Goal: Task Accomplishment & Management: Use online tool/utility

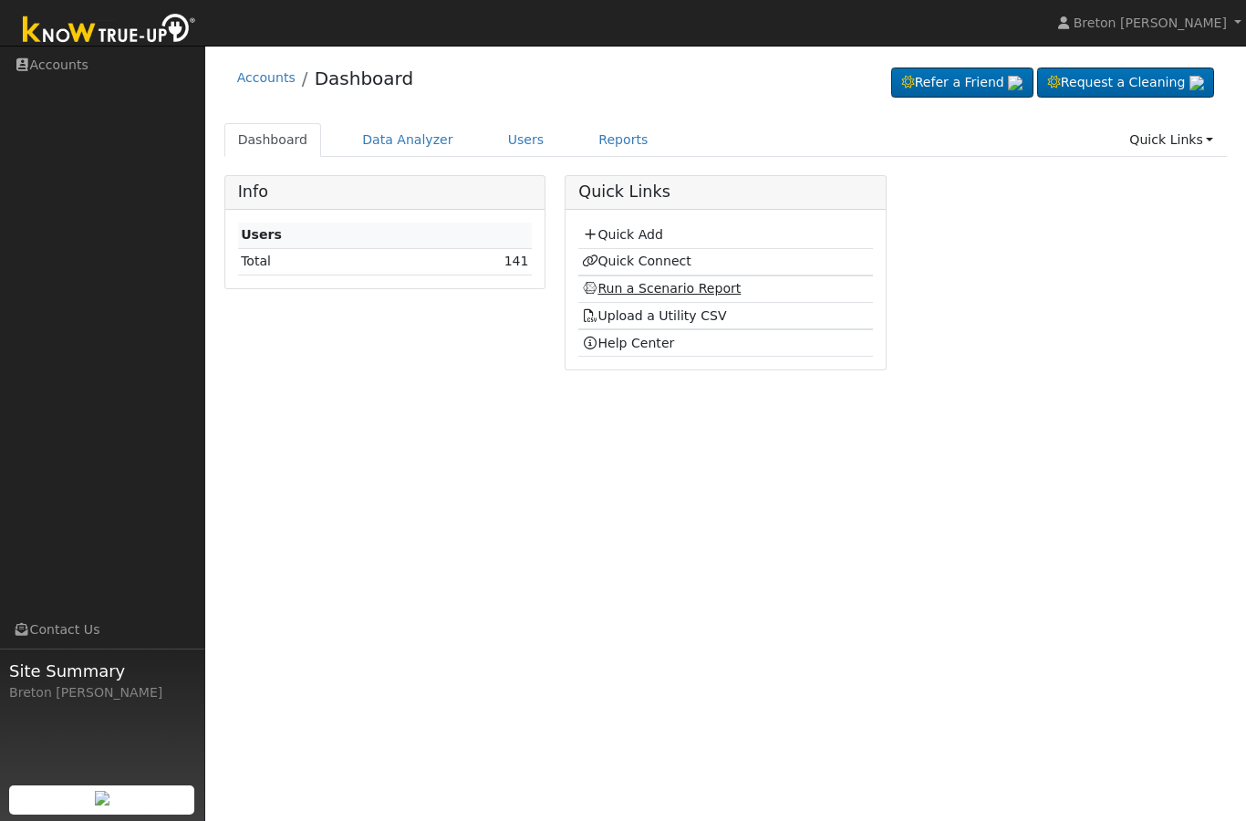
click at [685, 295] on link "Run a Scenario Report" at bounding box center [662, 288] width 160 height 15
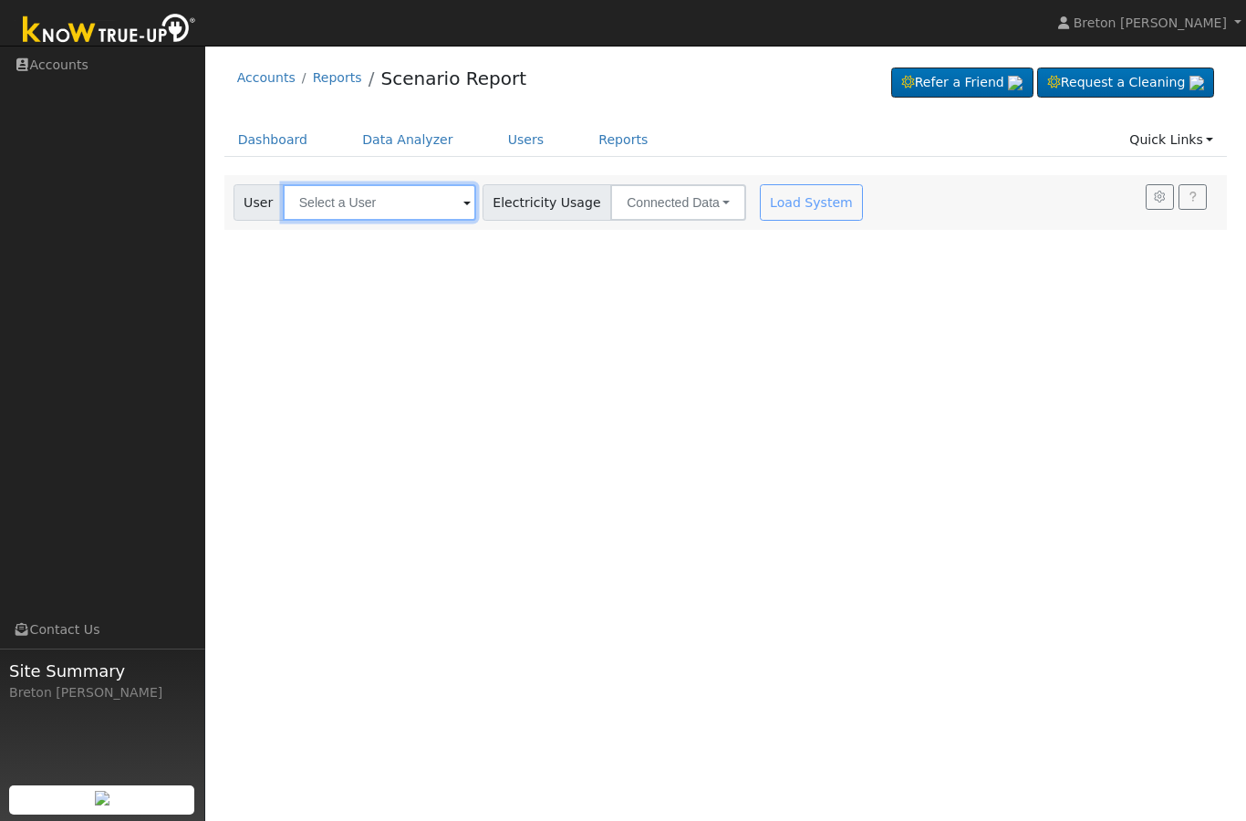
click at [382, 202] on input "text" at bounding box center [379, 202] width 193 height 36
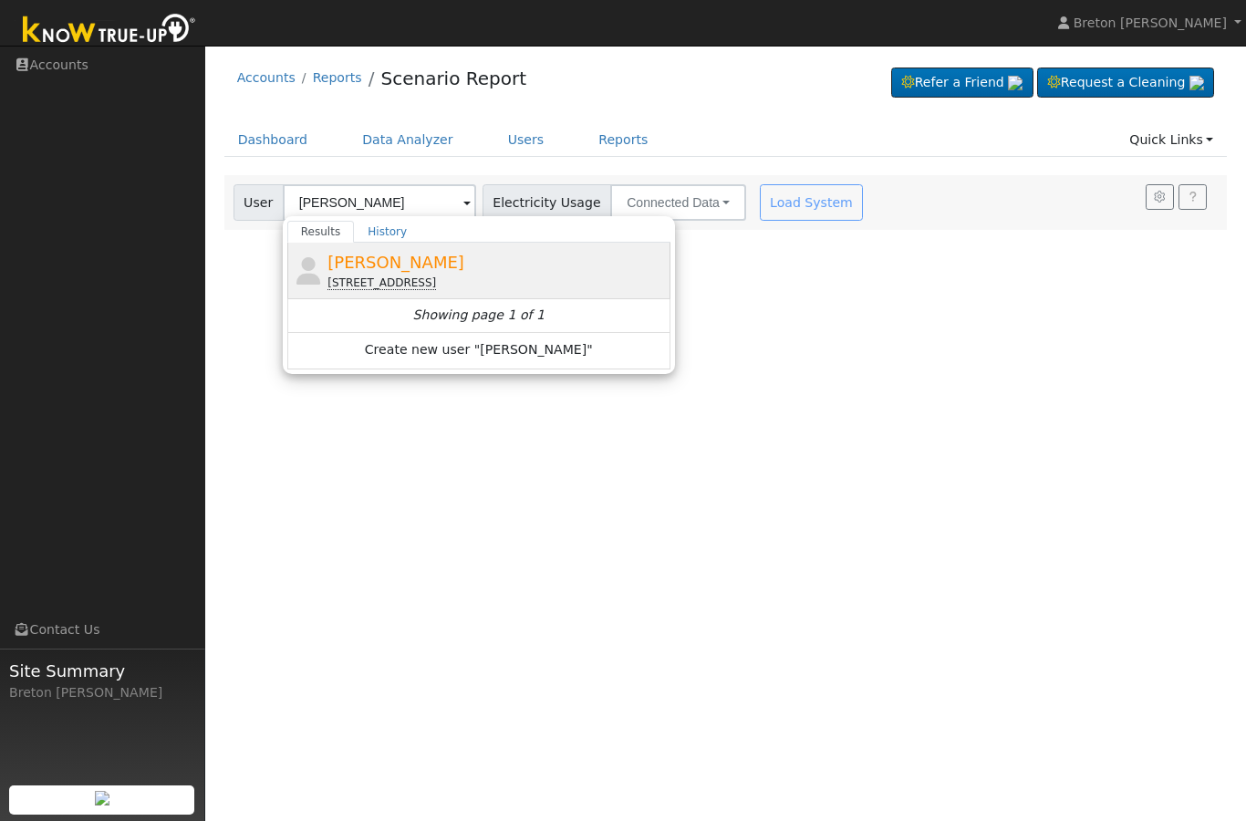
click at [428, 275] on div "[STREET_ADDRESS]" at bounding box center [496, 283] width 338 height 16
type input "[PERSON_NAME]"
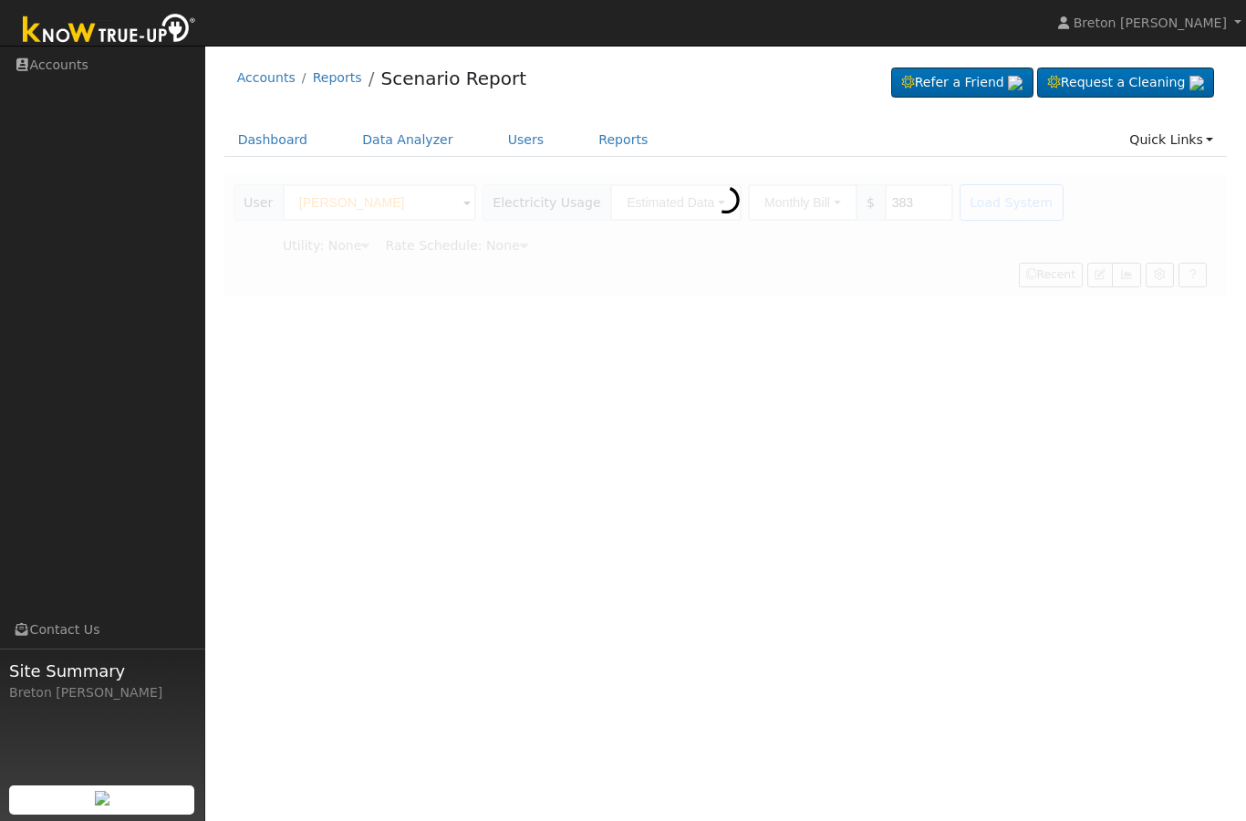
type input "Pacific Gas & Electric"
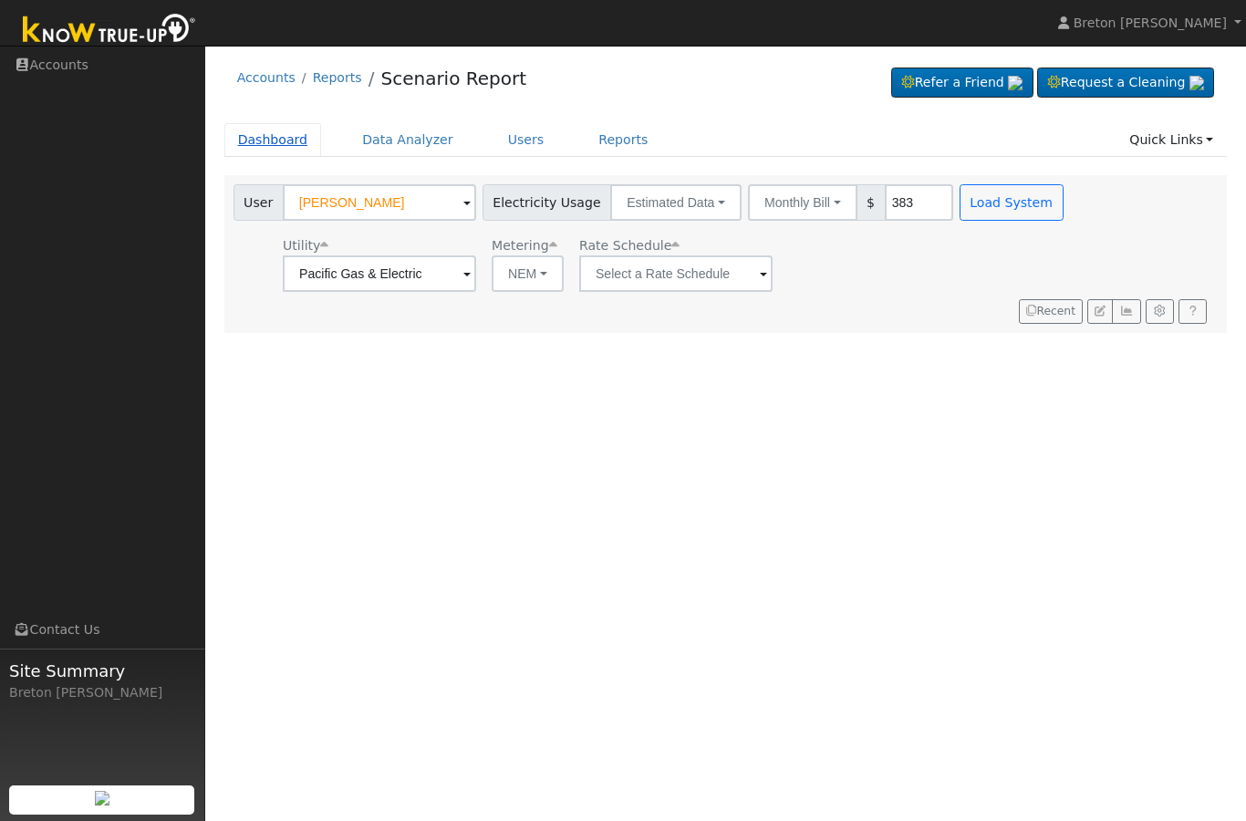
click at [275, 153] on link "Dashboard" at bounding box center [273, 140] width 98 height 34
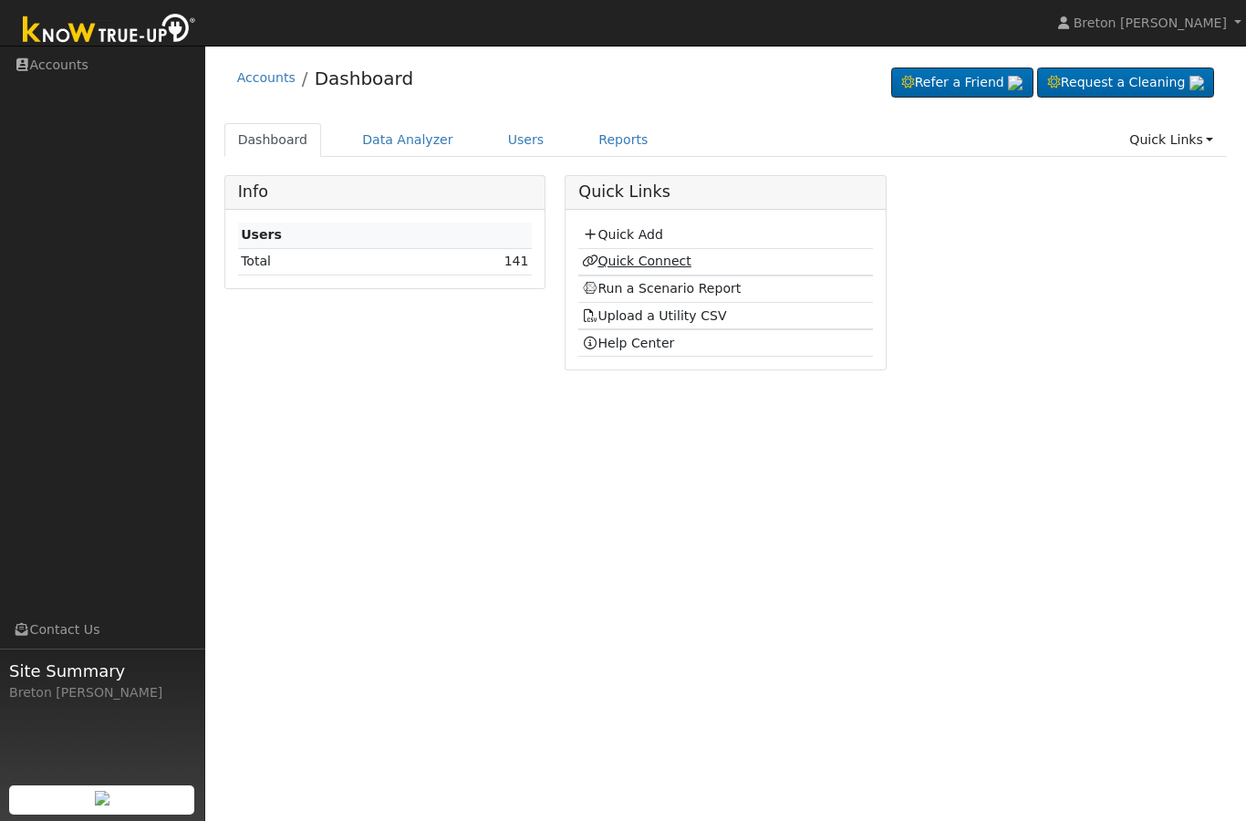
click at [640, 258] on link "Quick Connect" at bounding box center [636, 261] width 109 height 15
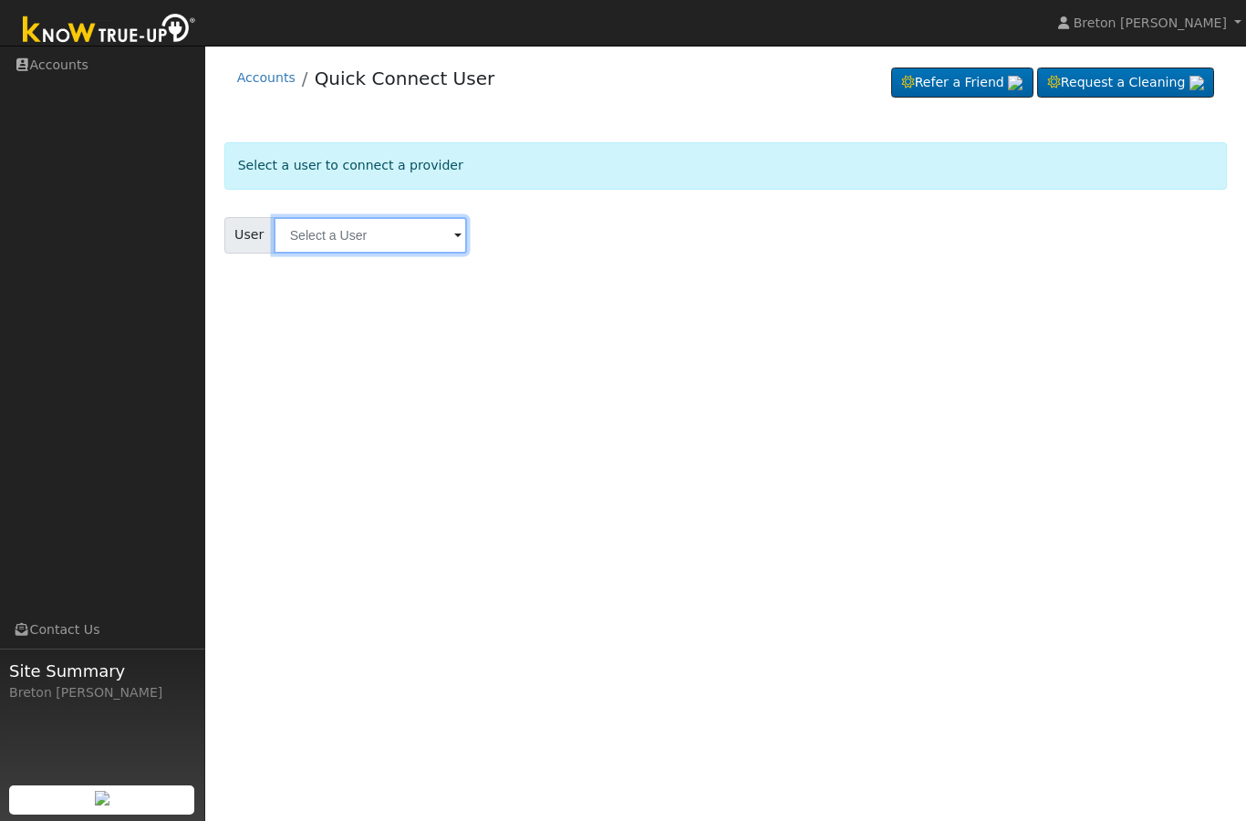
click at [337, 234] on input "text" at bounding box center [370, 235] width 193 height 36
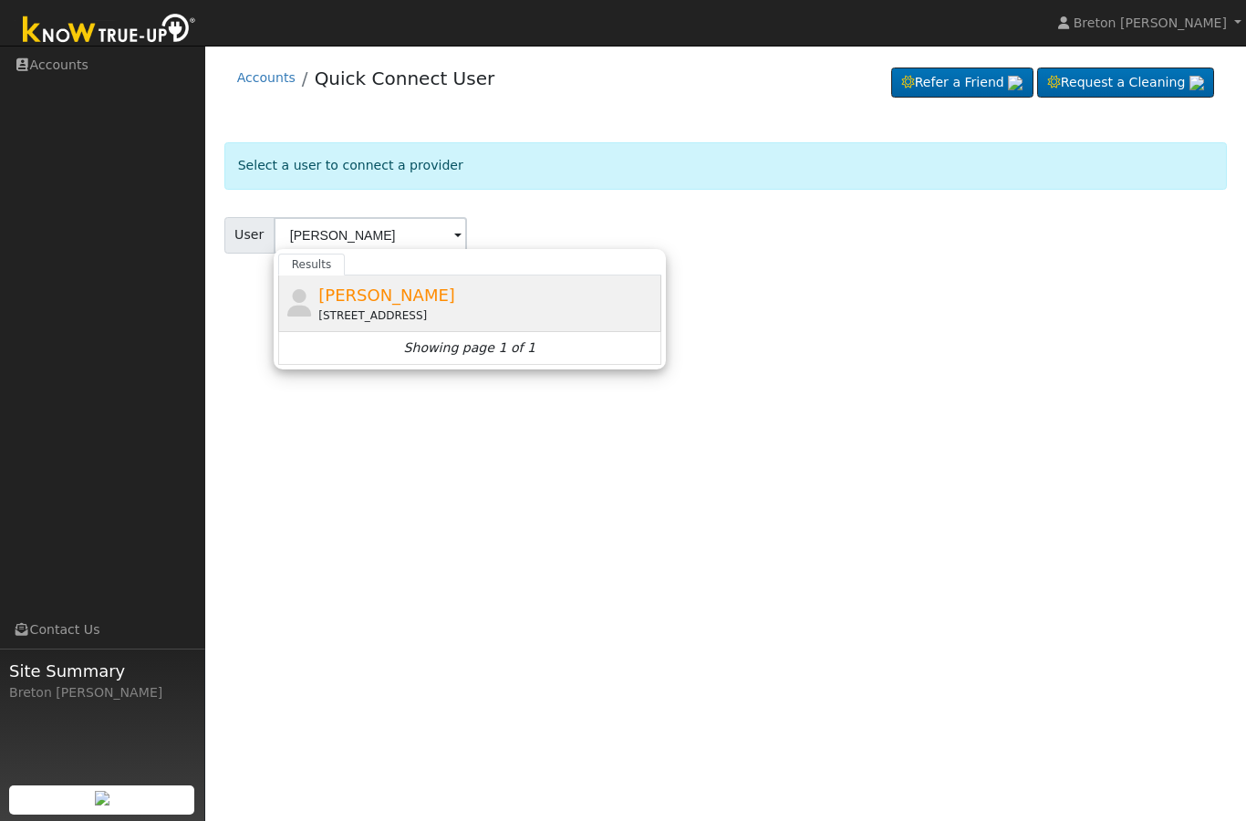
click at [407, 299] on span "[PERSON_NAME]" at bounding box center [386, 295] width 137 height 19
type input "[PERSON_NAME]"
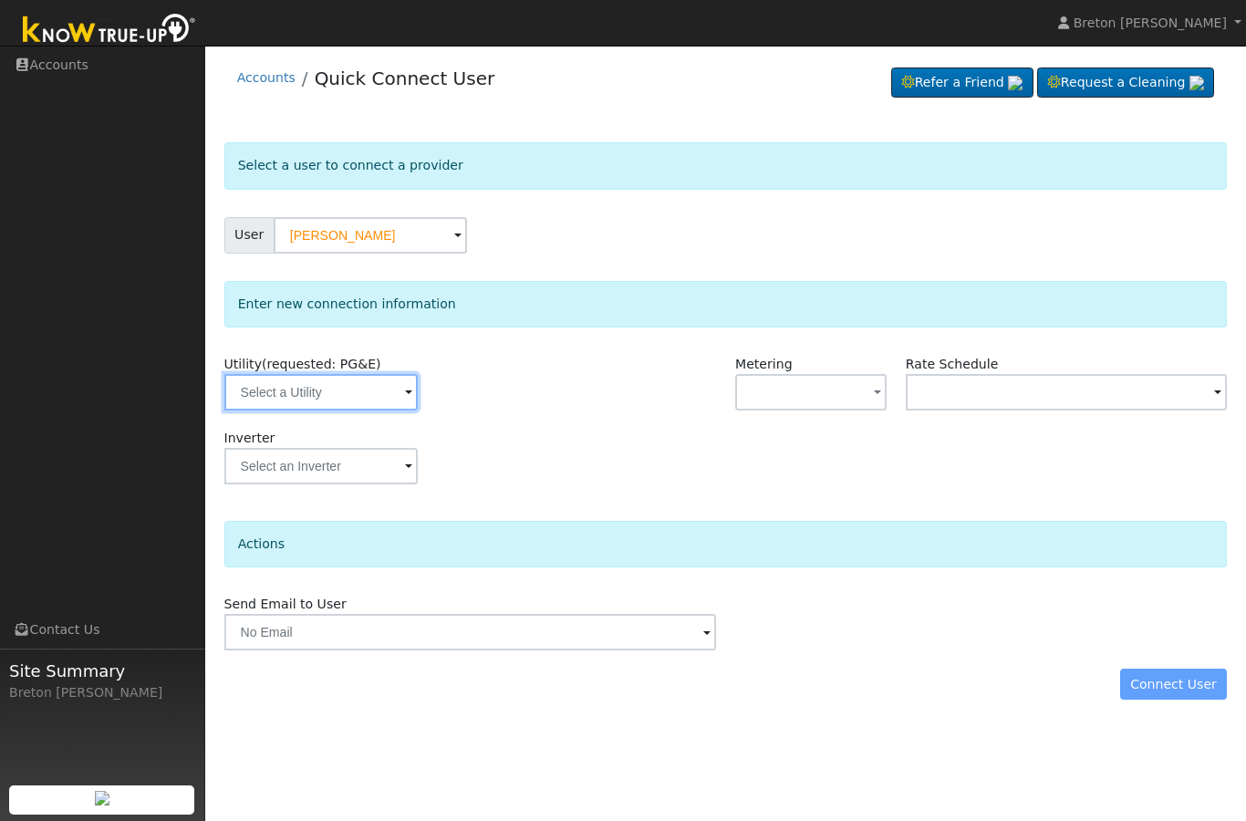
click at [319, 389] on input "text" at bounding box center [320, 392] width 193 height 36
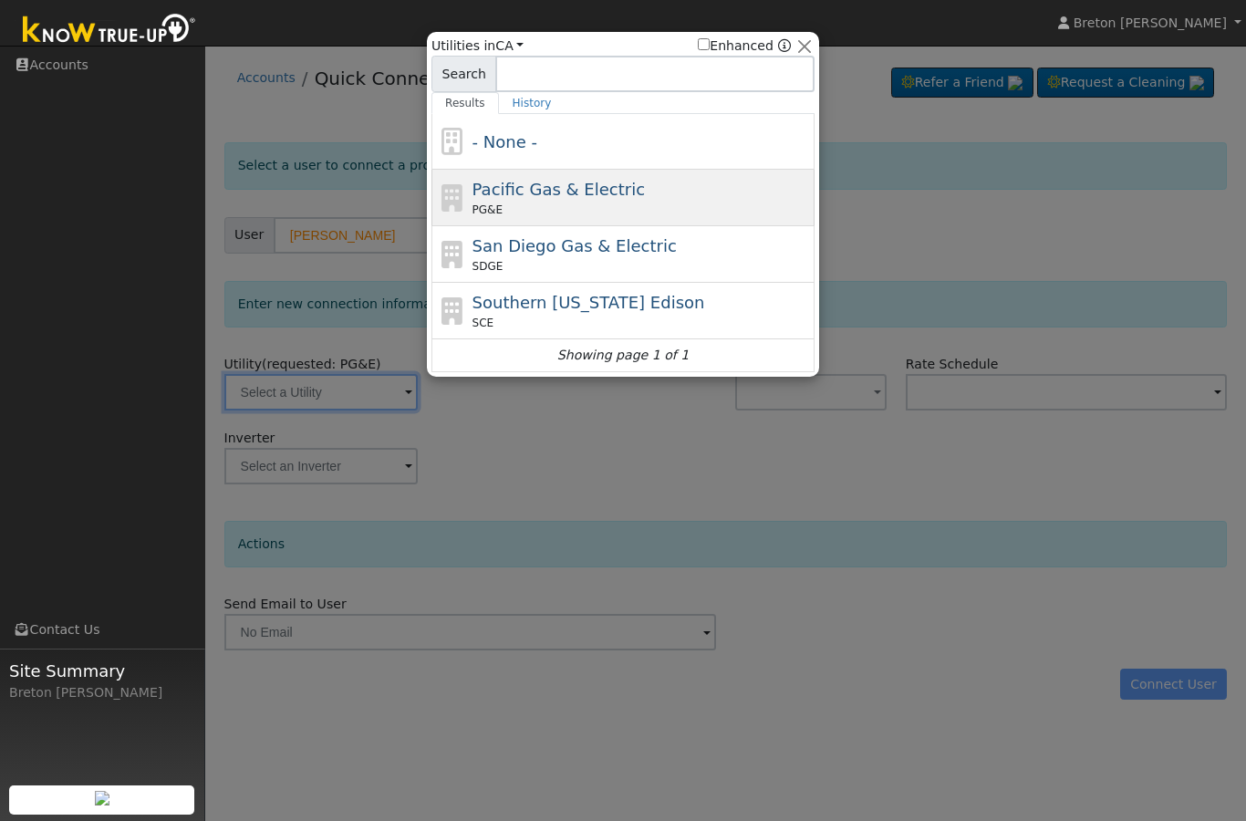
click at [576, 186] on span "Pacific Gas & Electric" at bounding box center [558, 189] width 172 height 19
type input "PG&E"
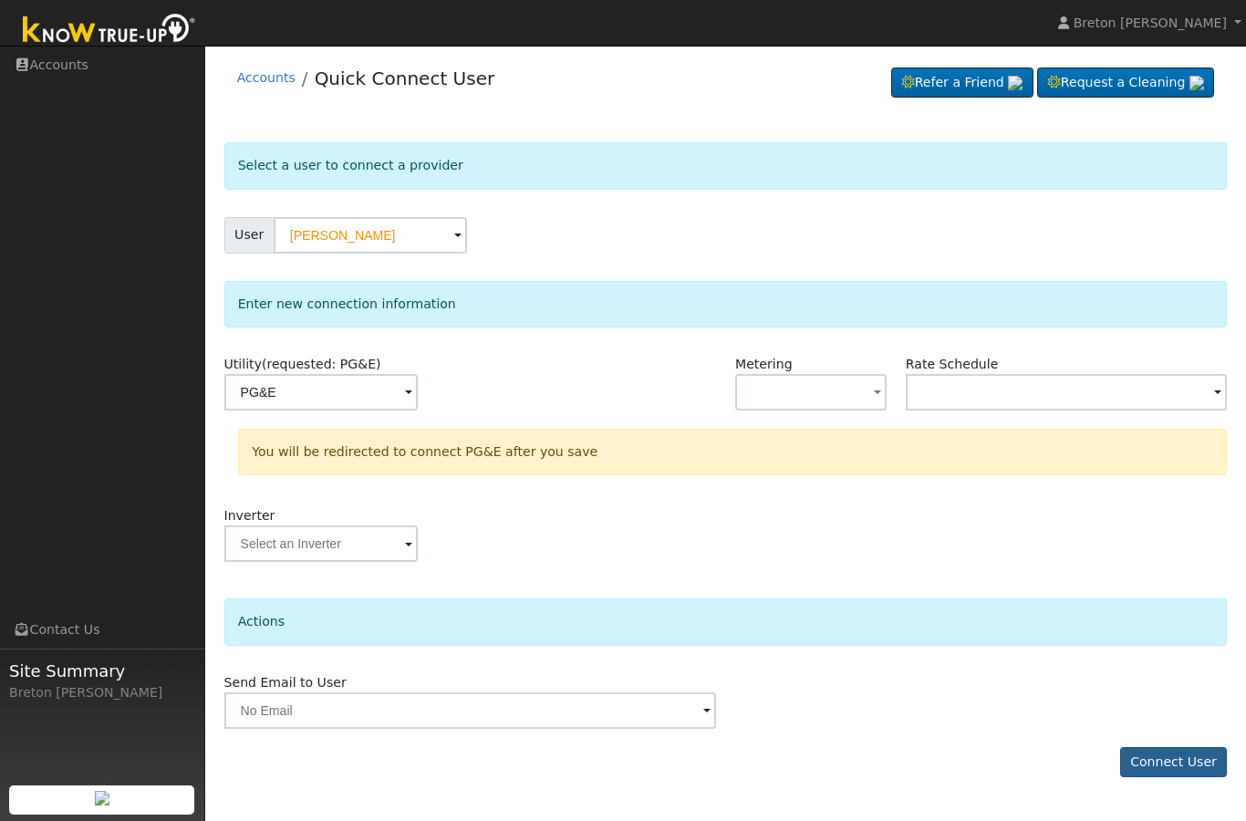
click at [1178, 763] on button "Connect User" at bounding box center [1174, 762] width 108 height 31
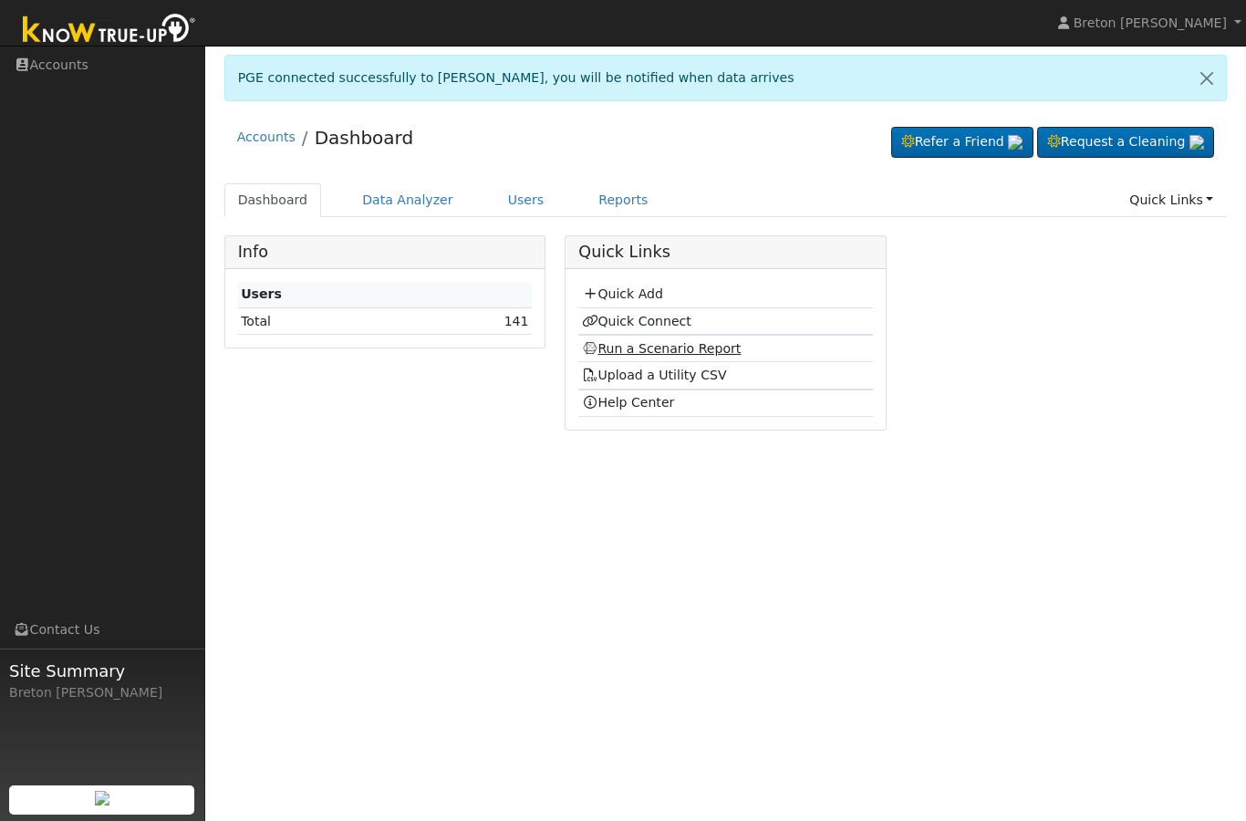
click at [651, 353] on link "Run a Scenario Report" at bounding box center [662, 348] width 160 height 15
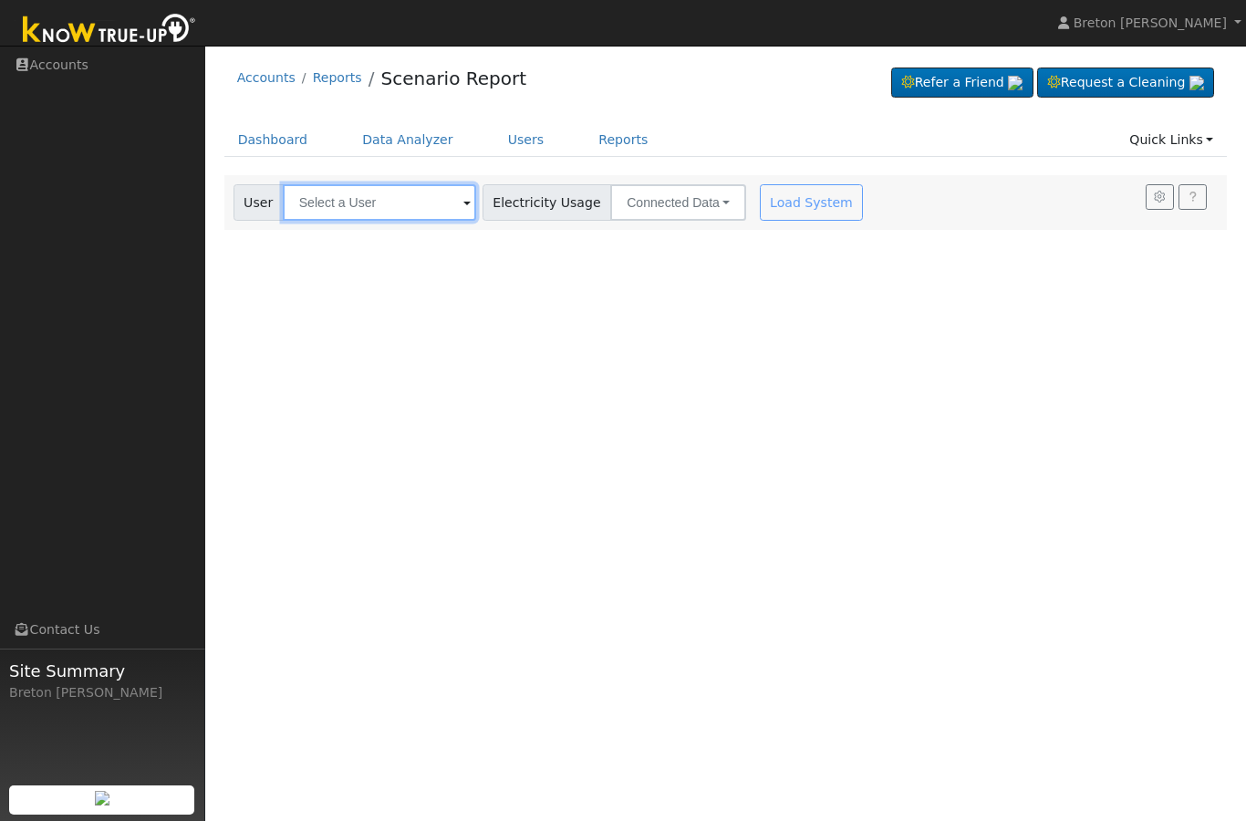
click at [369, 207] on input "text" at bounding box center [379, 202] width 193 height 36
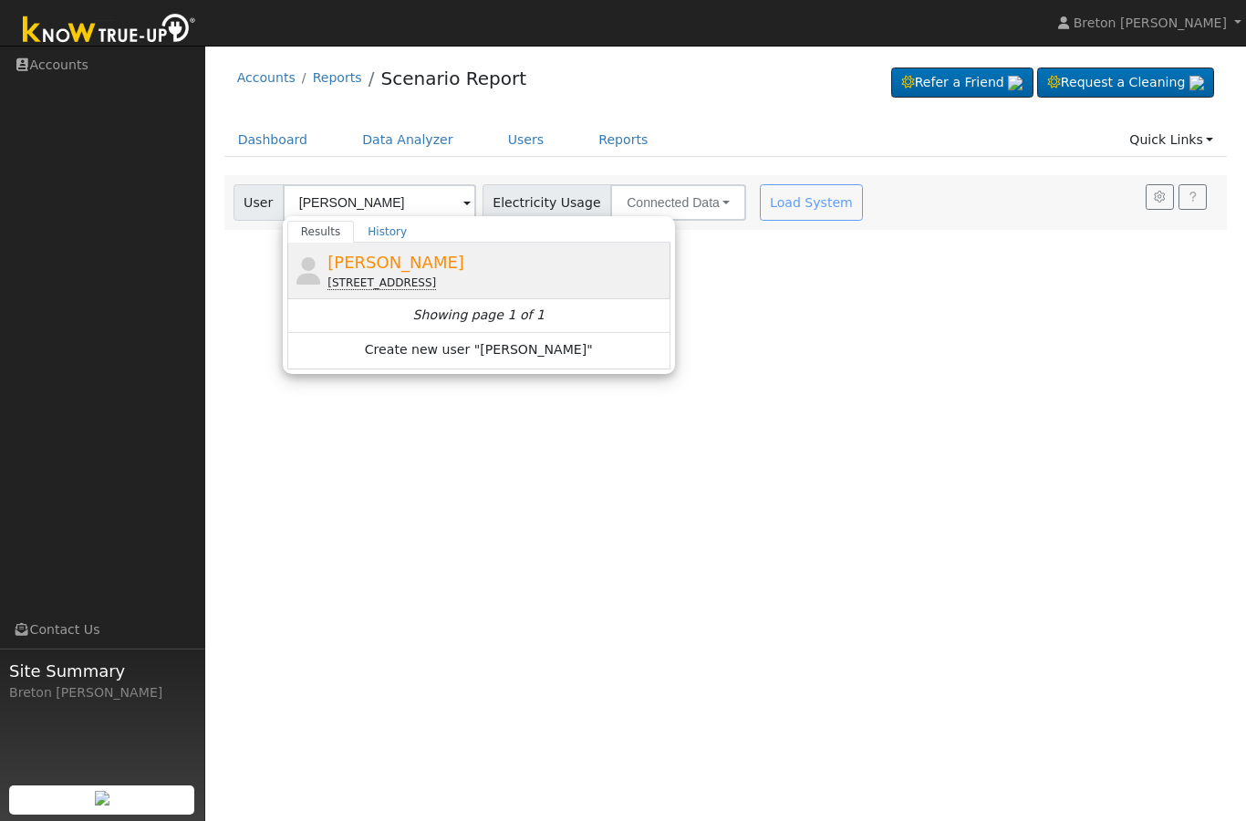
click at [412, 268] on span "[PERSON_NAME]" at bounding box center [395, 262] width 137 height 19
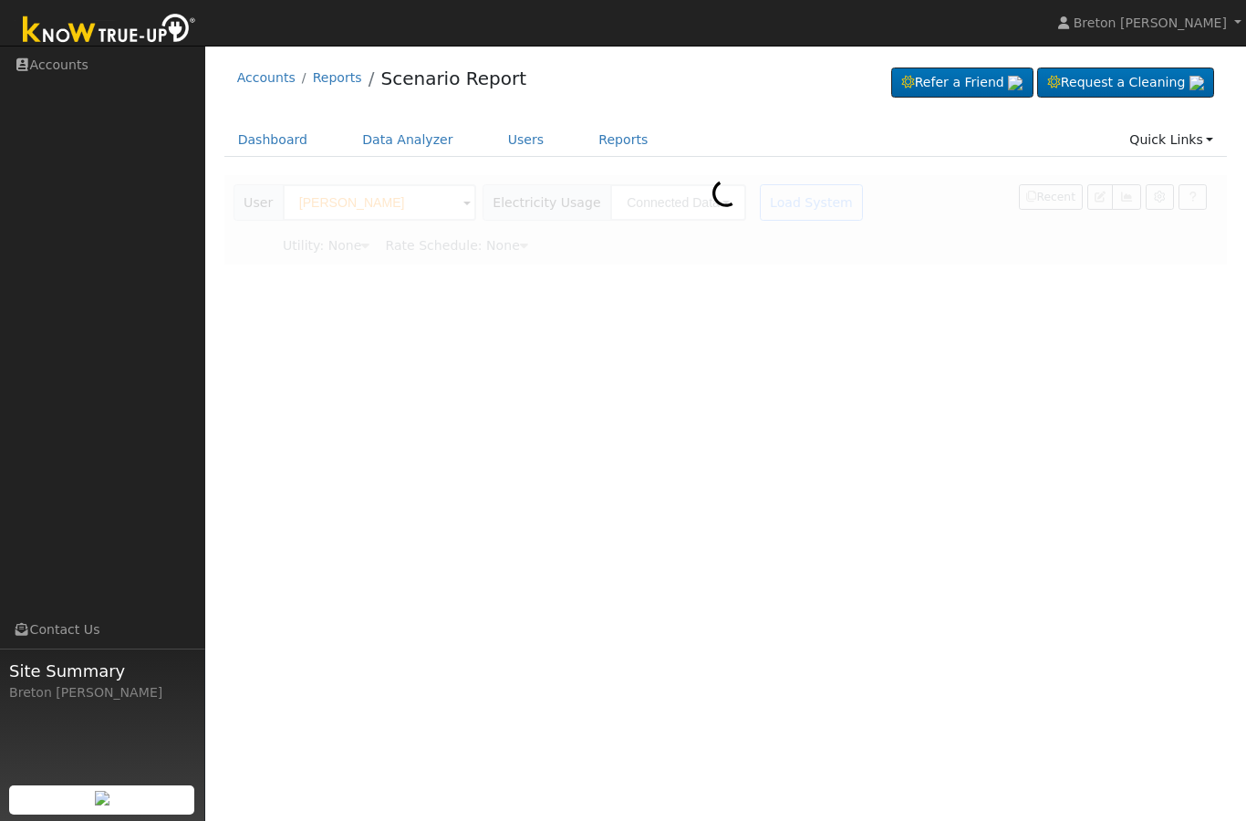
type input "[PERSON_NAME]"
type input "Pacific Gas & Electric"
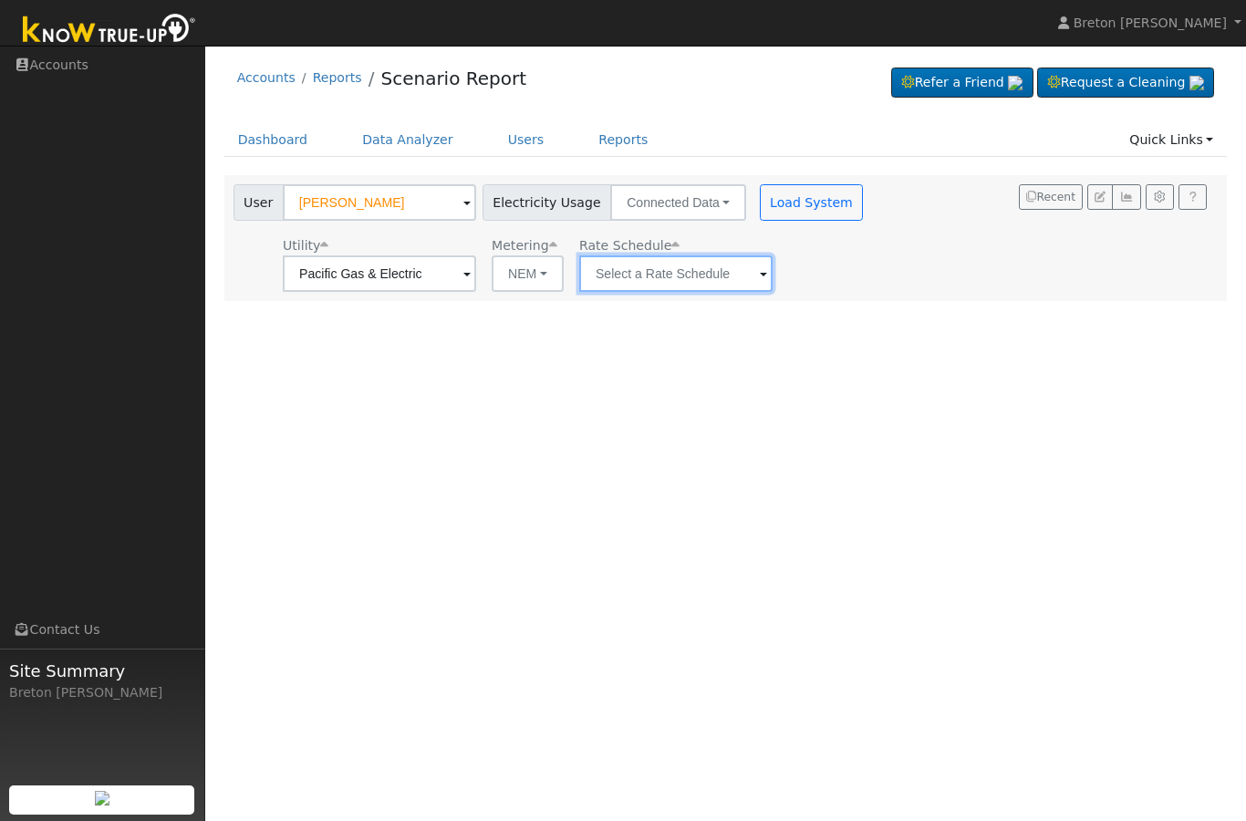
click at [641, 272] on input "text" at bounding box center [675, 273] width 193 height 36
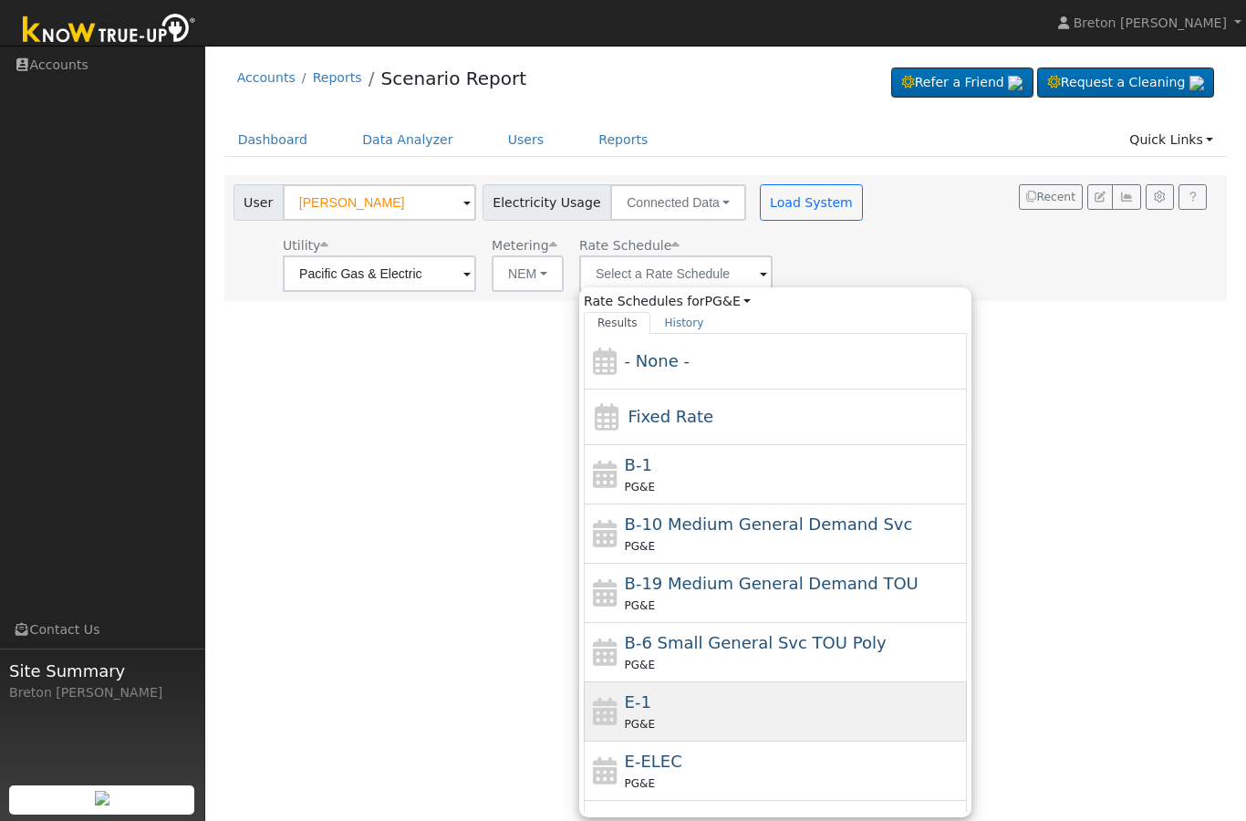
click at [639, 690] on div "E-1 PG&E" at bounding box center [794, 712] width 338 height 44
type input "E-1"
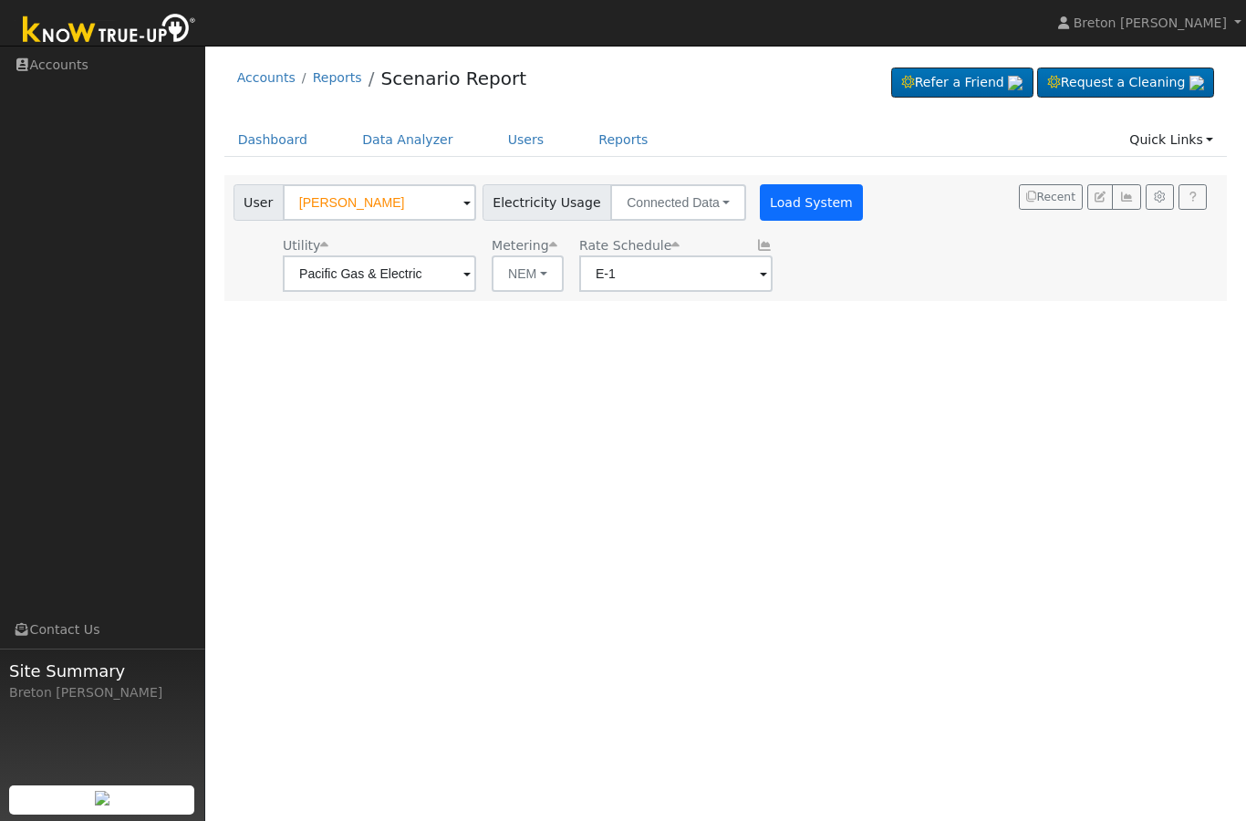
click at [765, 201] on button "Load System" at bounding box center [812, 202] width 104 height 36
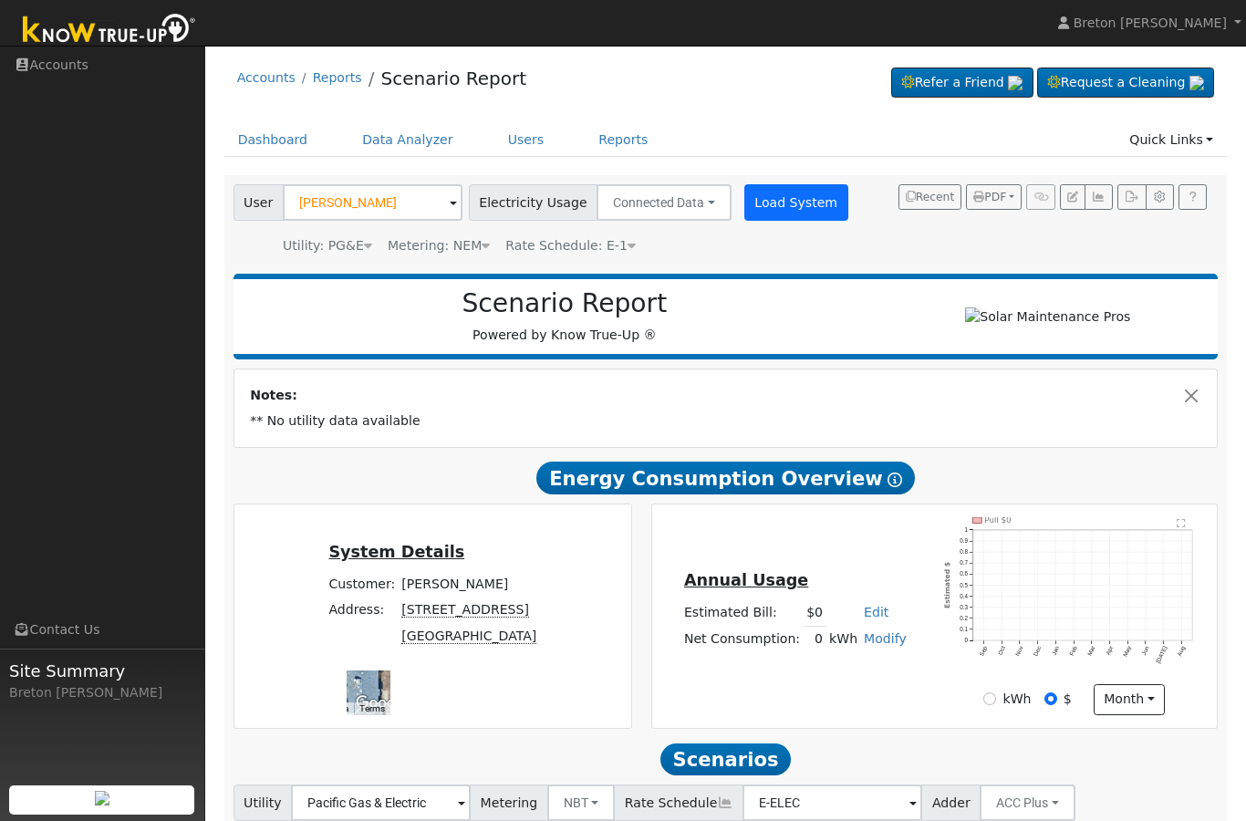
click at [770, 204] on button "Load System" at bounding box center [796, 202] width 104 height 36
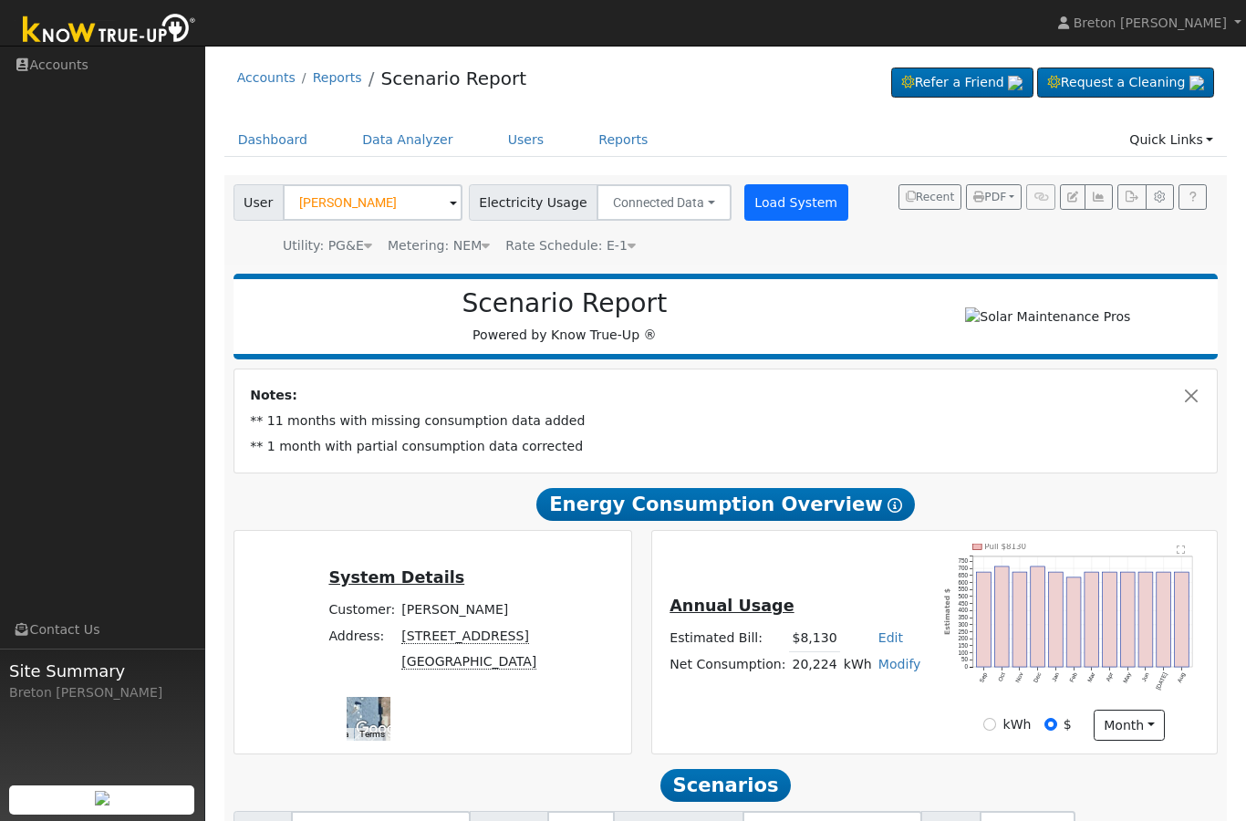
click at [786, 195] on button "Load System" at bounding box center [796, 202] width 104 height 36
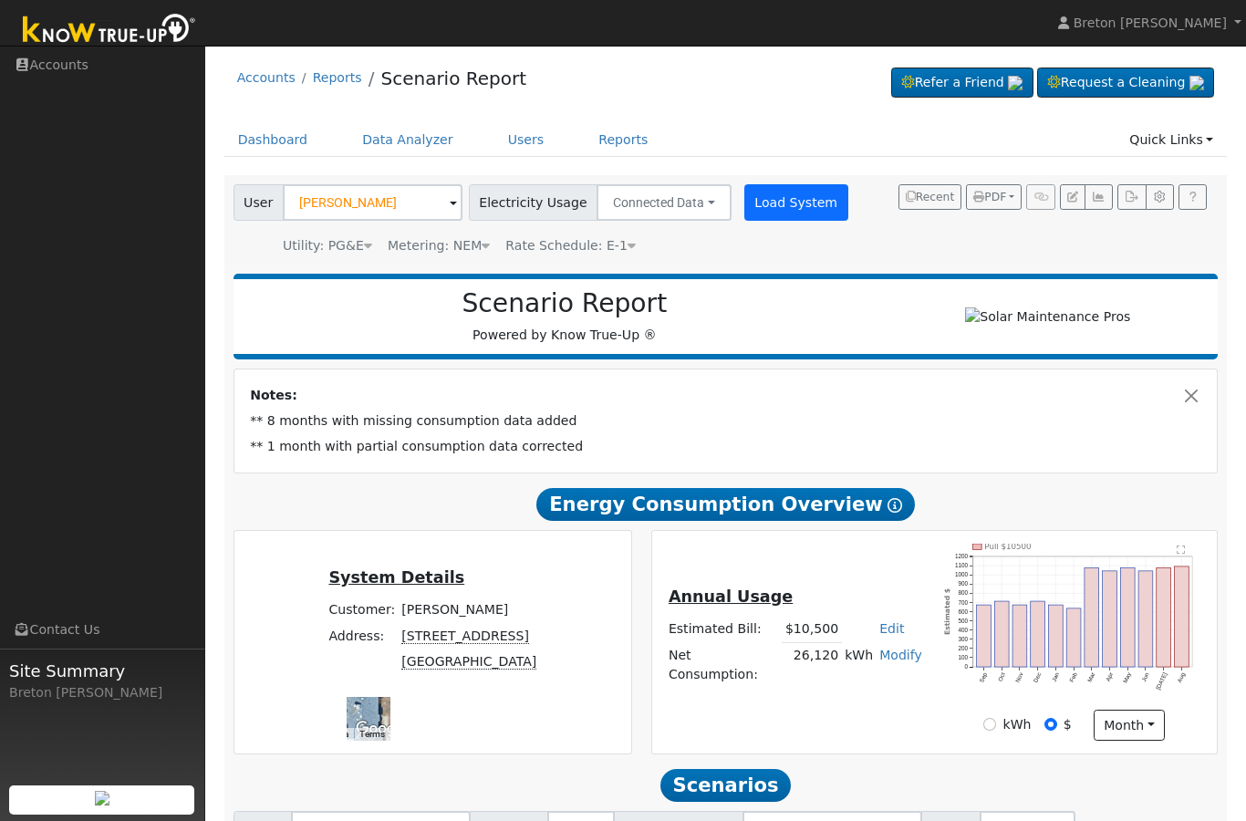
click at [774, 215] on button "Load System" at bounding box center [796, 202] width 104 height 36
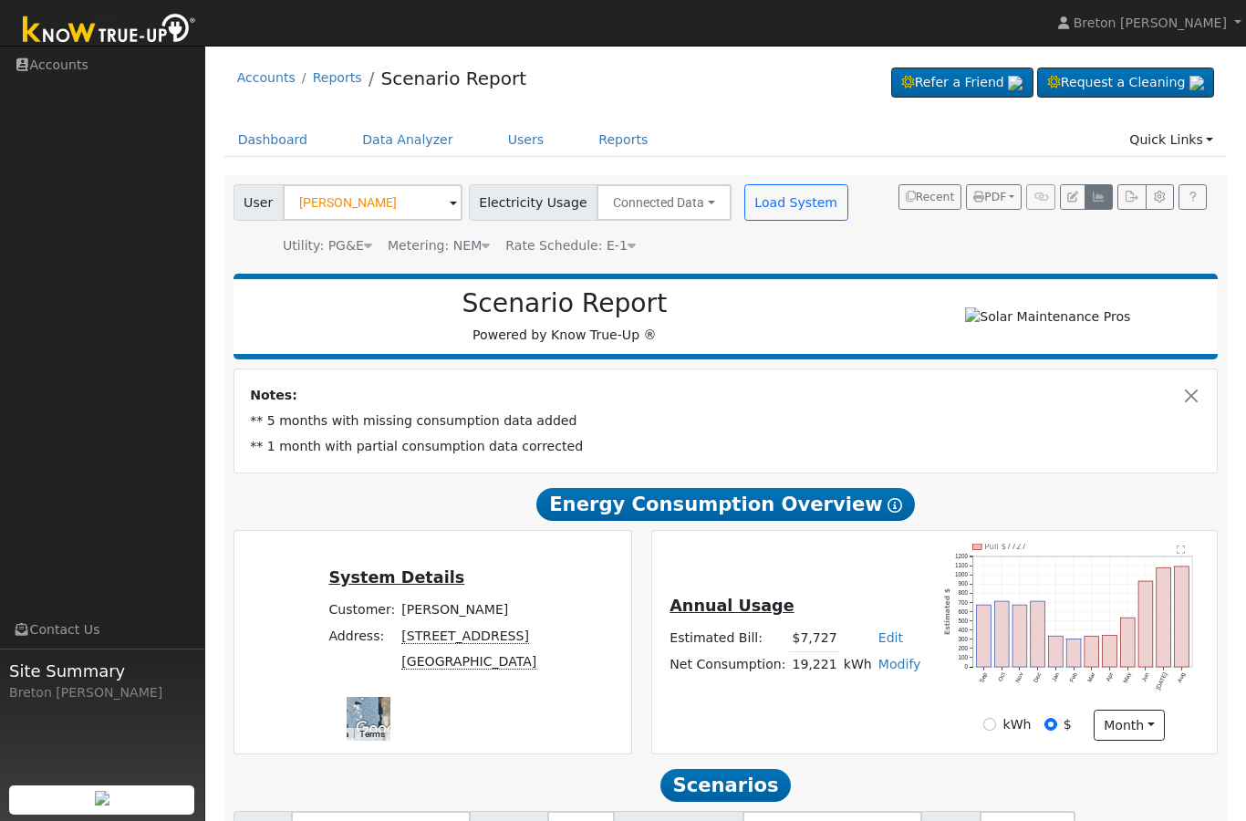
click at [1106, 192] on button "button" at bounding box center [1099, 197] width 28 height 26
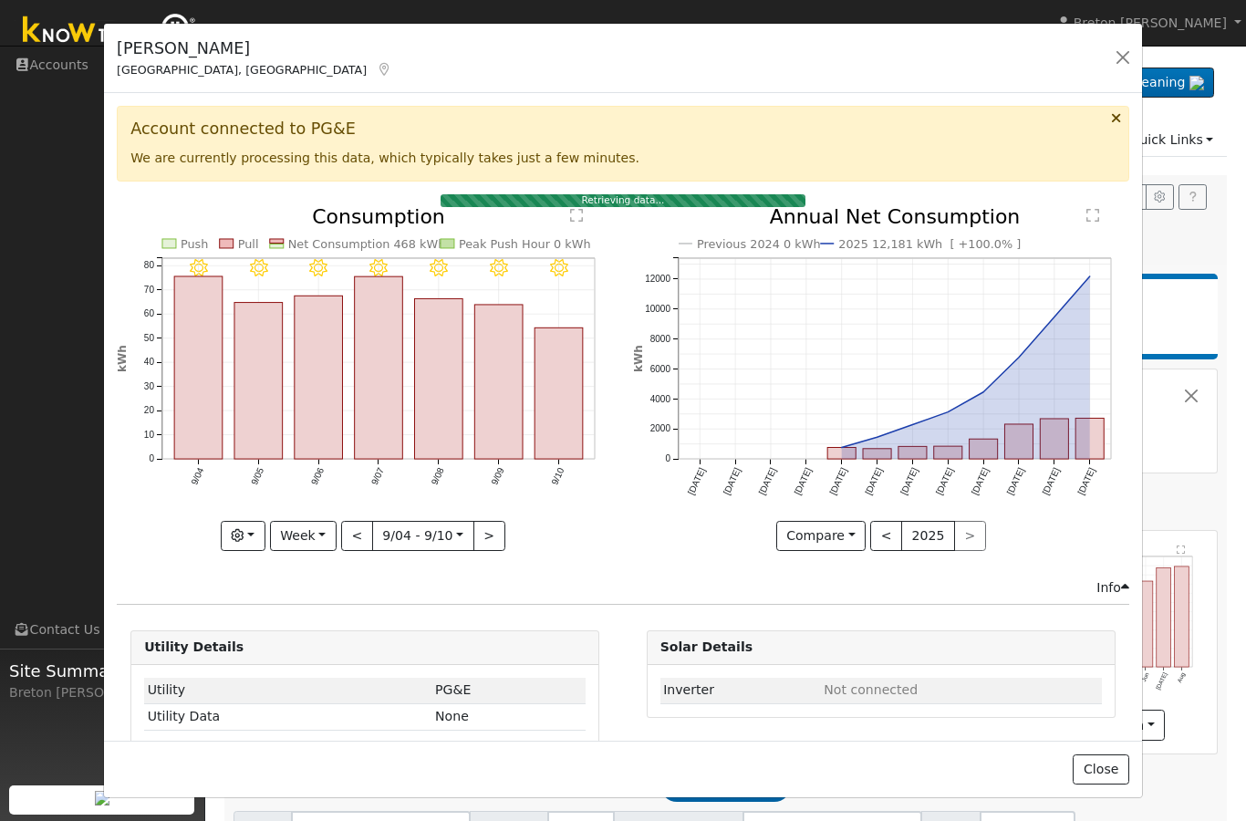
click at [1137, 47] on div "Aaron peterson Fresno, CA Default Account Default Account 4047 North Duke Avenu…" at bounding box center [623, 59] width 1038 height 70
click at [1116, 65] on button "button" at bounding box center [1123, 58] width 26 height 26
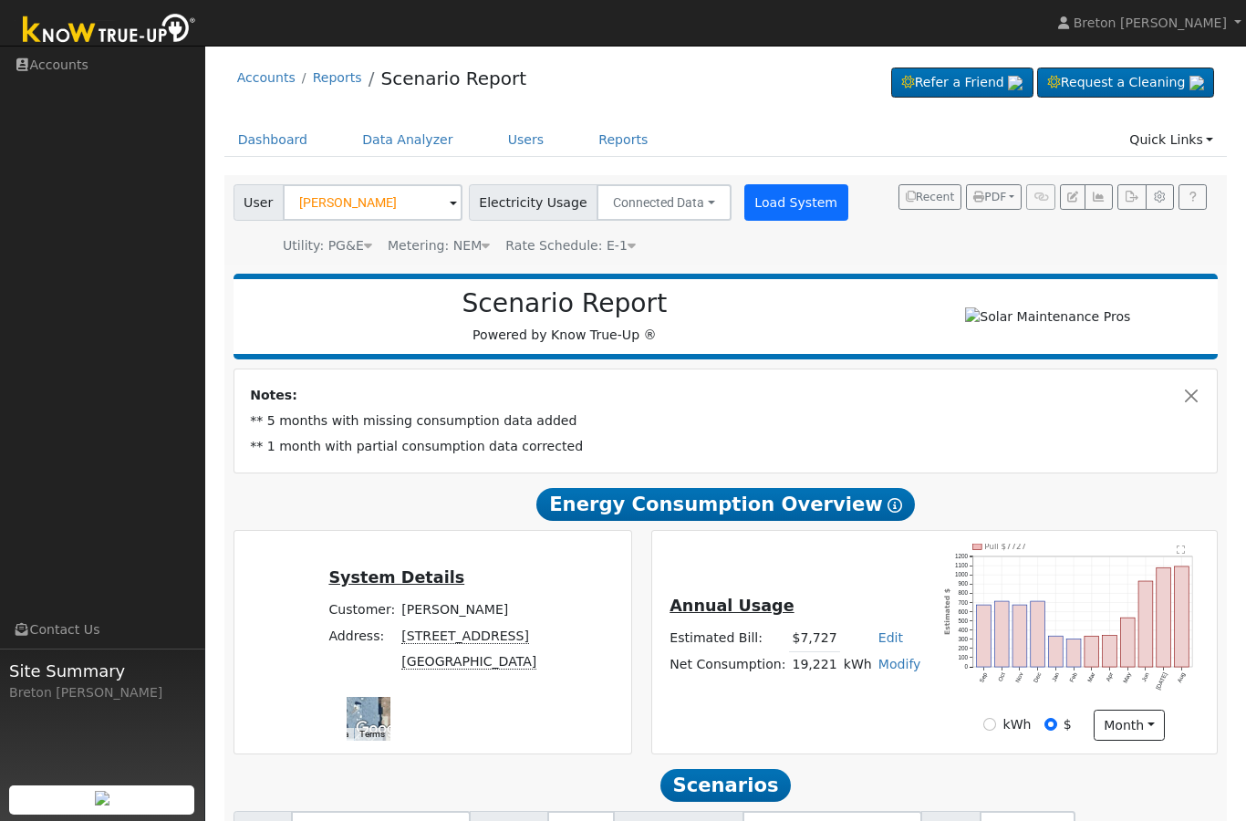
click at [775, 204] on button "Load System" at bounding box center [796, 202] width 104 height 36
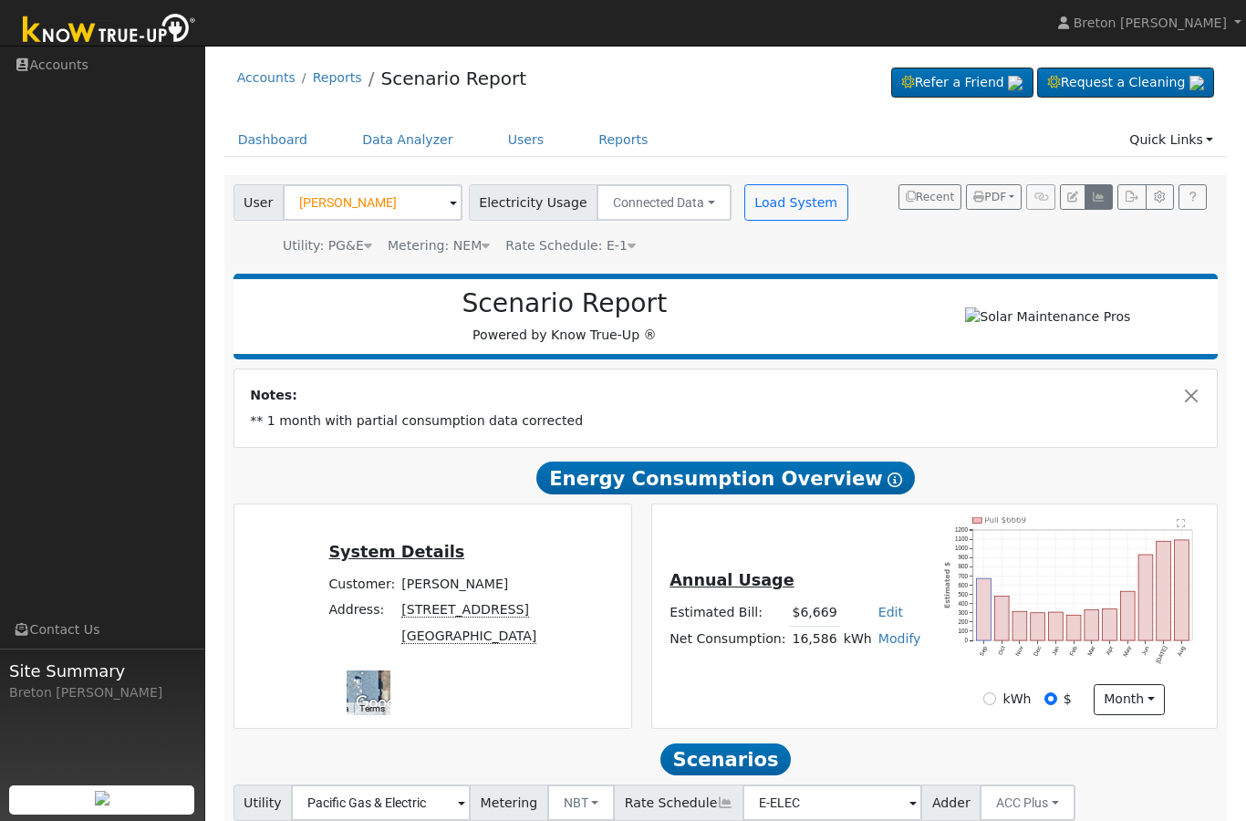
click at [1101, 198] on icon "button" at bounding box center [1099, 197] width 14 height 11
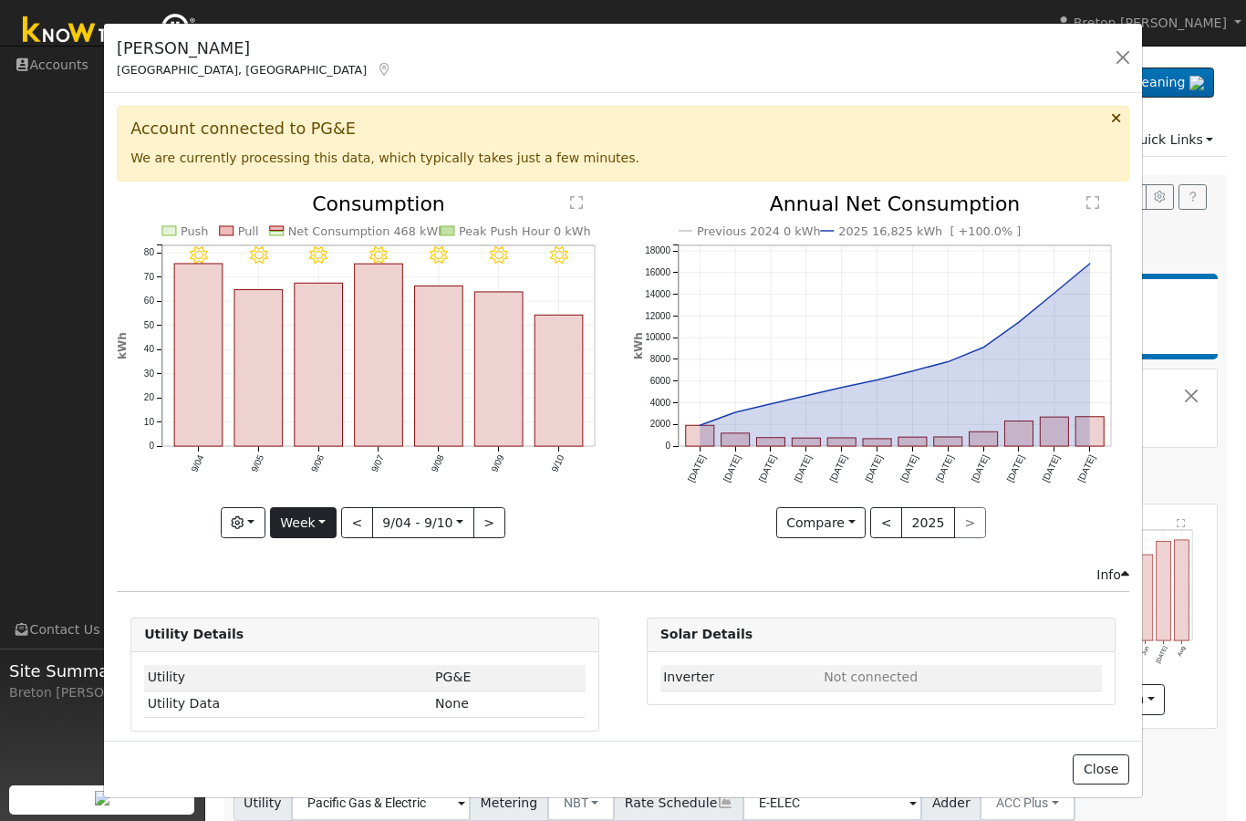
click at [328, 513] on button "Week" at bounding box center [303, 522] width 67 height 31
click at [338, 637] on link "Year" at bounding box center [334, 638] width 127 height 26
type input "2024-09-01"
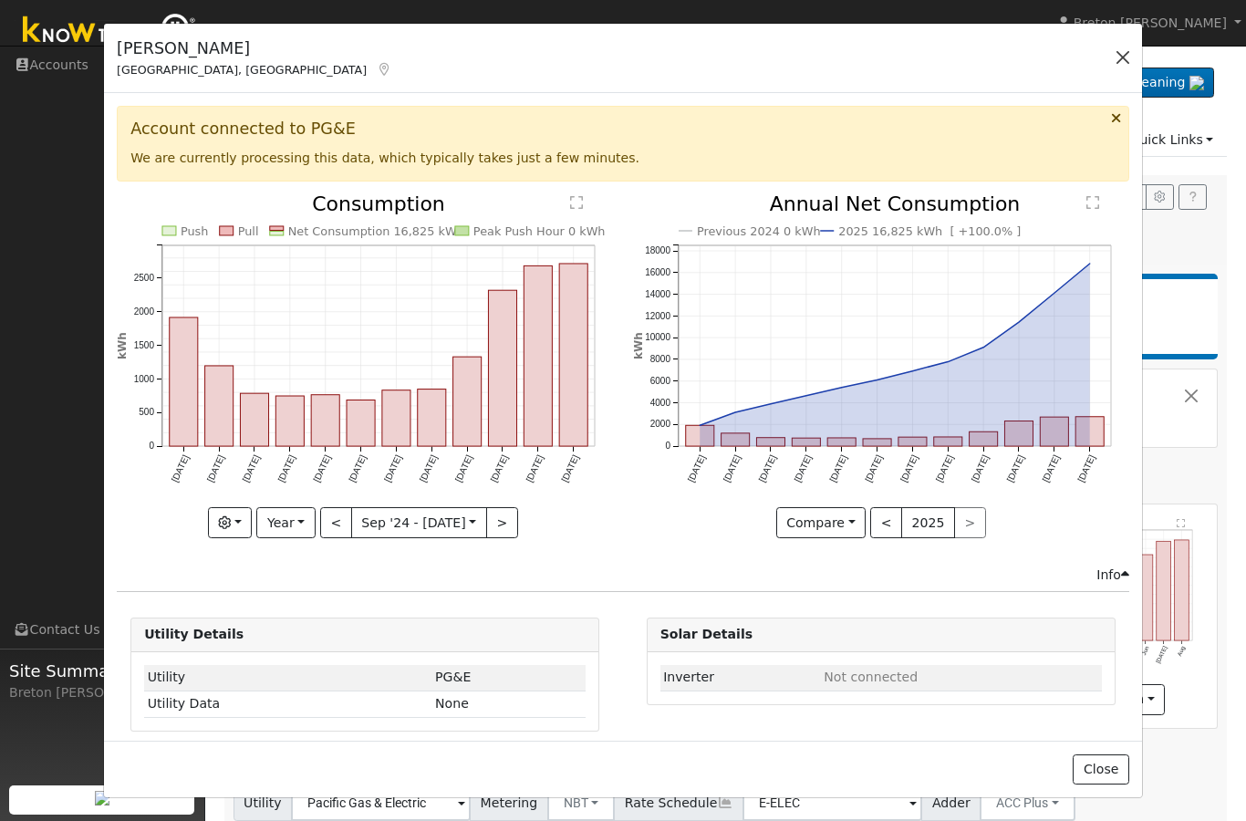
click at [1118, 58] on button "button" at bounding box center [1123, 58] width 26 height 26
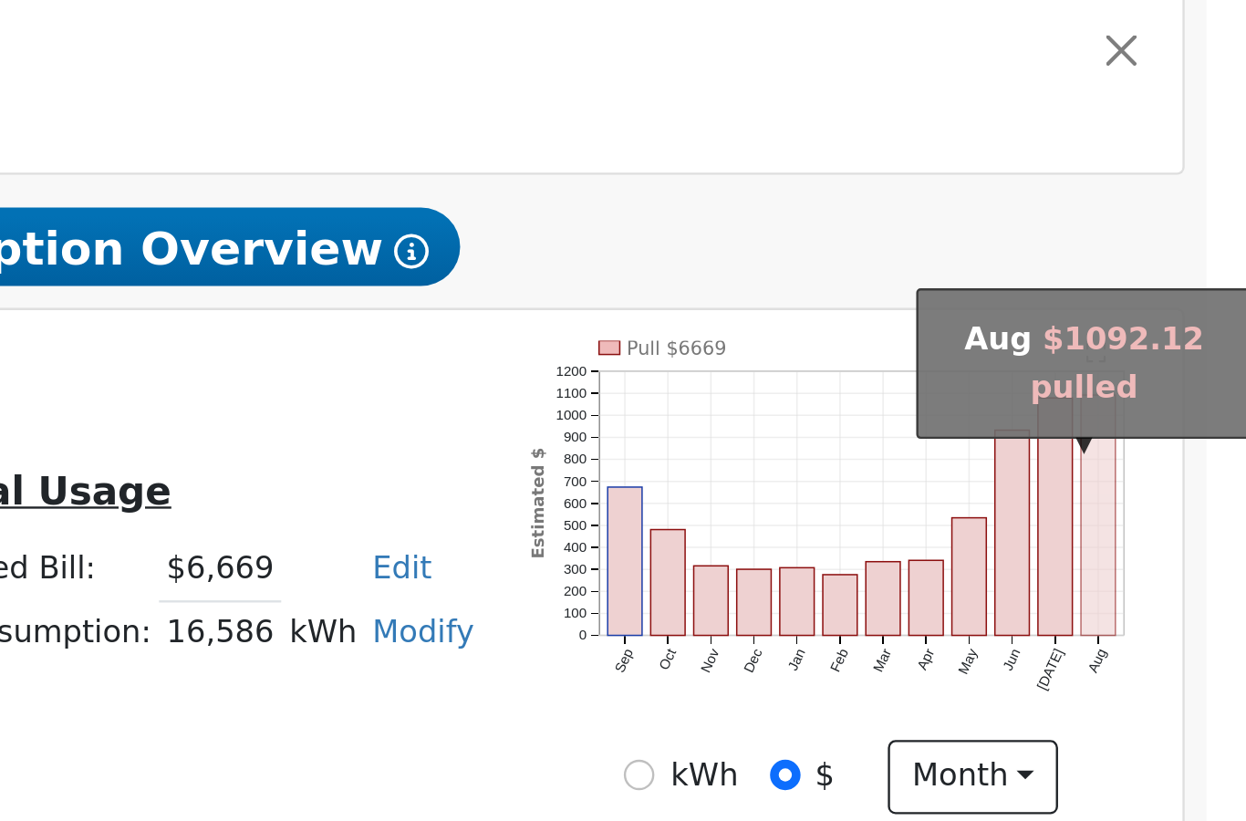
click at [1175, 540] on rect "onclick=""" at bounding box center [1182, 590] width 15 height 100
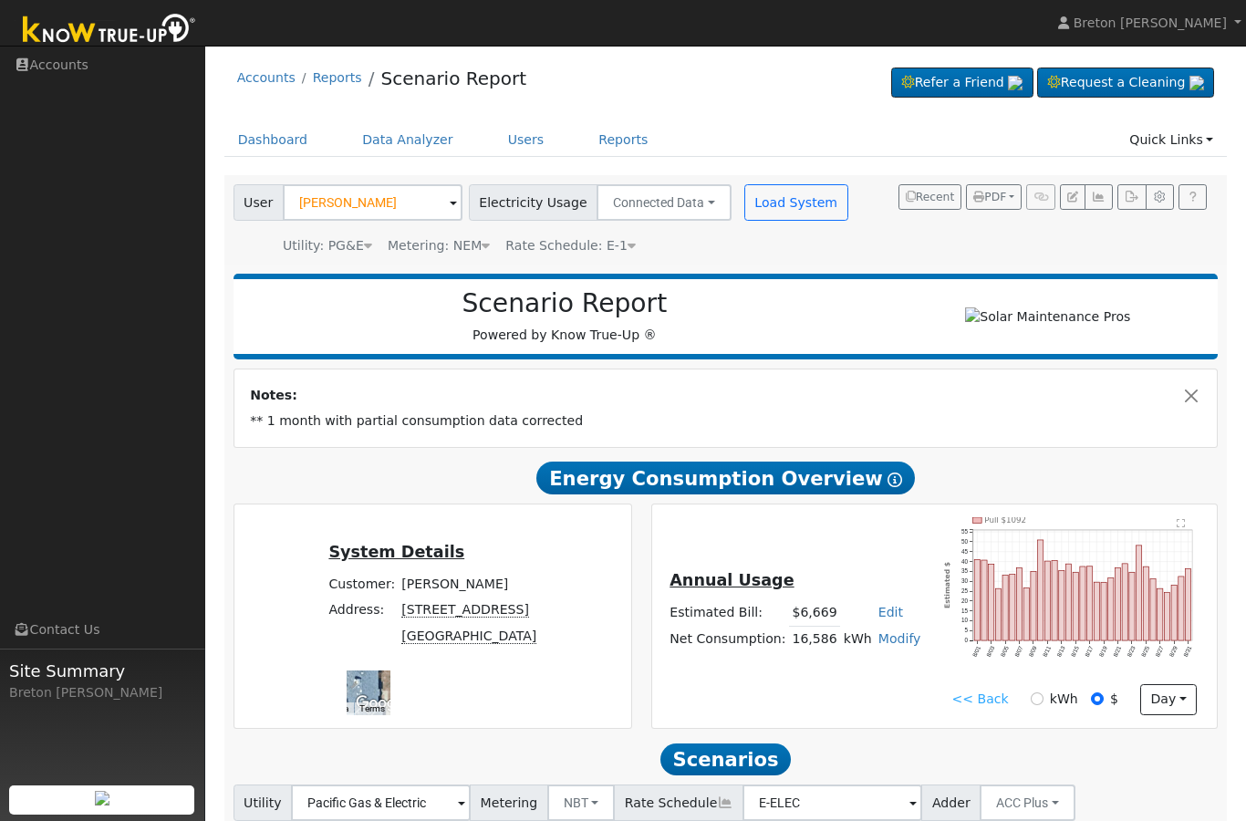
click at [986, 703] on link "<< Back" at bounding box center [979, 699] width 57 height 19
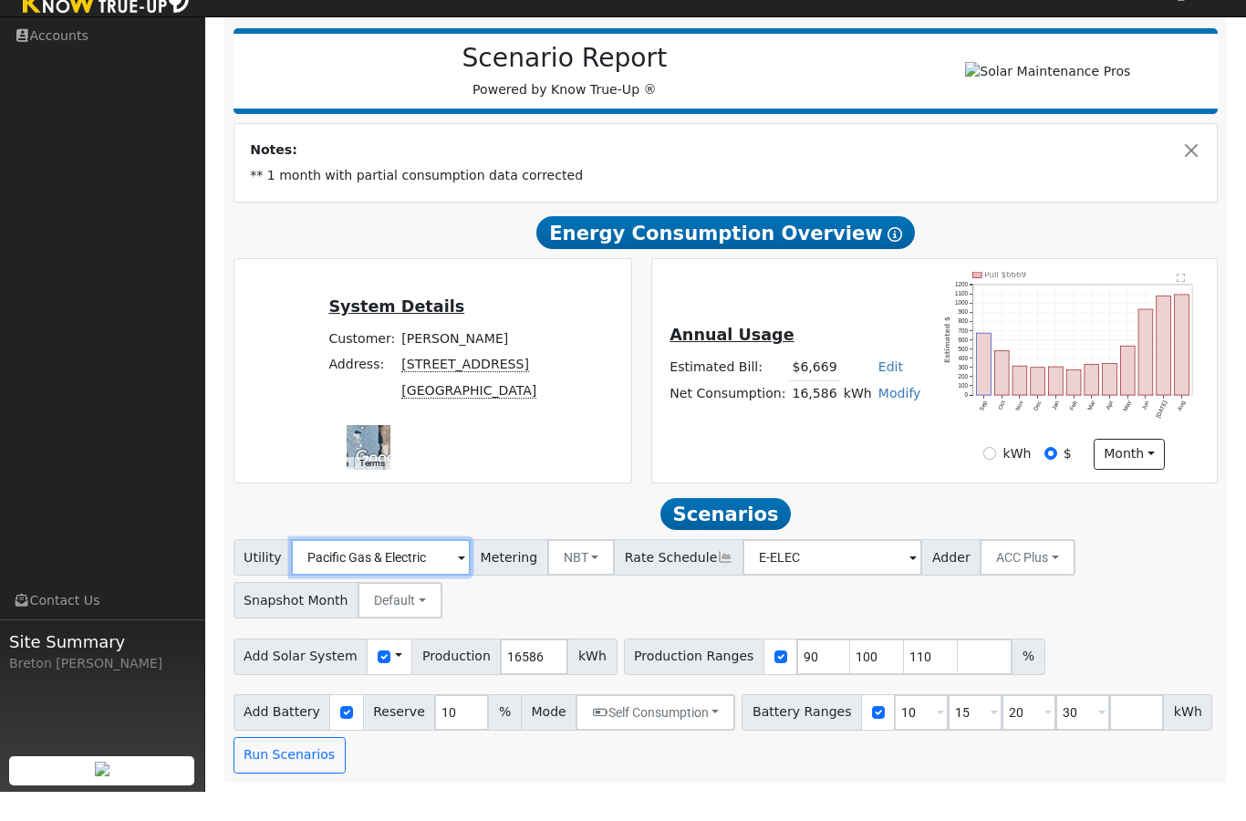
scroll to position [223, 0]
